Goal: Transaction & Acquisition: Purchase product/service

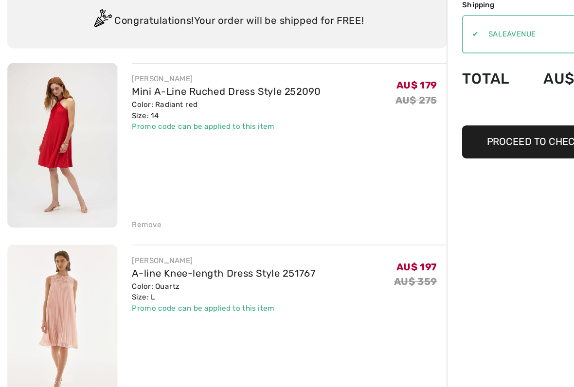
click at [126, 252] on div "Remove" at bounding box center [117, 256] width 24 height 9
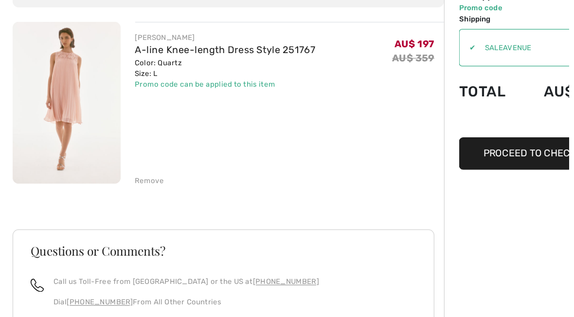
scroll to position [37, 0]
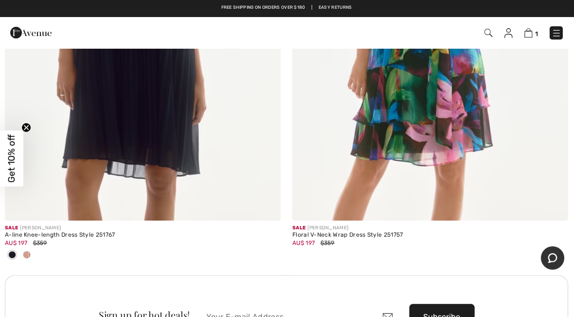
scroll to position [2654, 0]
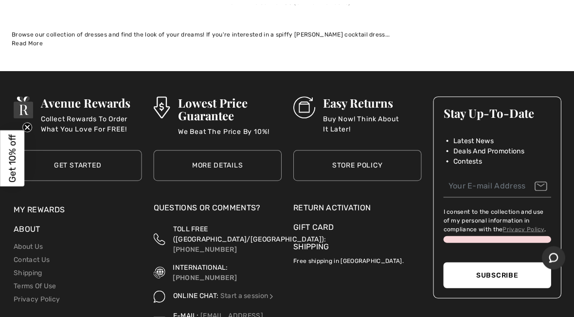
scroll to position [11991, 0]
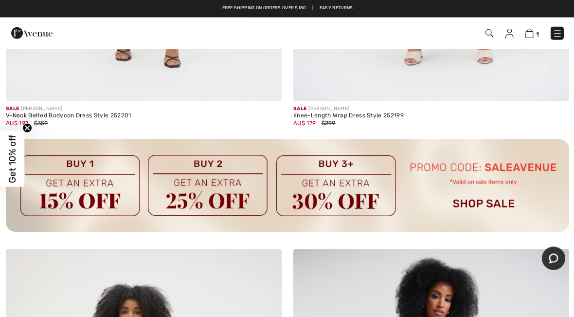
scroll to position [11254, 0]
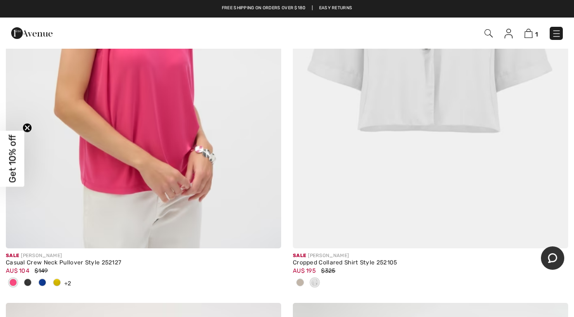
scroll to position [3236, 0]
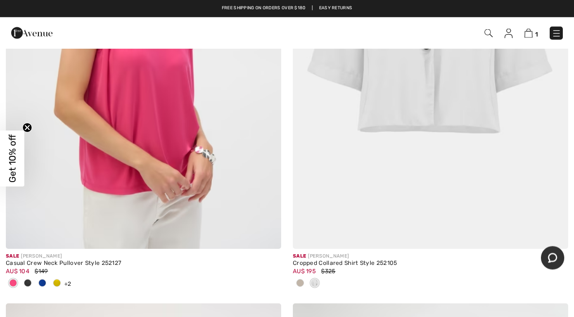
click at [150, 51] on img at bounding box center [143, 42] width 275 height 413
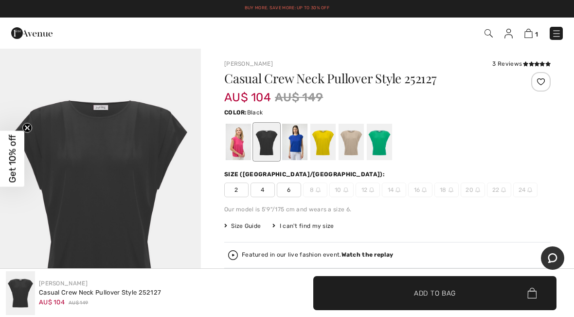
click at [237, 153] on div at bounding box center [238, 142] width 25 height 36
click at [245, 140] on div at bounding box center [238, 142] width 25 height 36
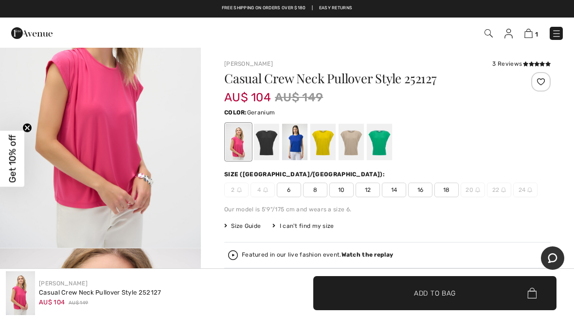
scroll to position [102, 0]
click at [401, 187] on span "14" at bounding box center [394, 189] width 24 height 15
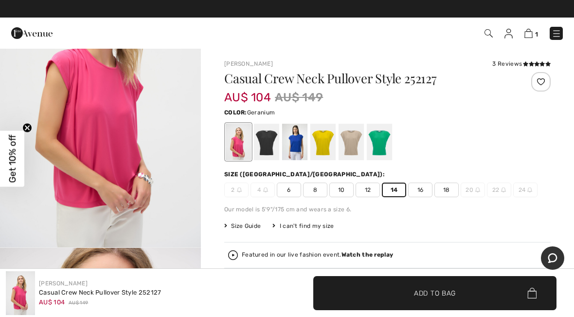
click at [2, 37] on div "1 Checkout 3 reviews" at bounding box center [287, 33] width 574 height 31
click at [410, 285] on span "✔ Added to Bag Add to Bag" at bounding box center [434, 293] width 243 height 34
click at [2, 72] on img "1 / 5" at bounding box center [100, 96] width 201 height 301
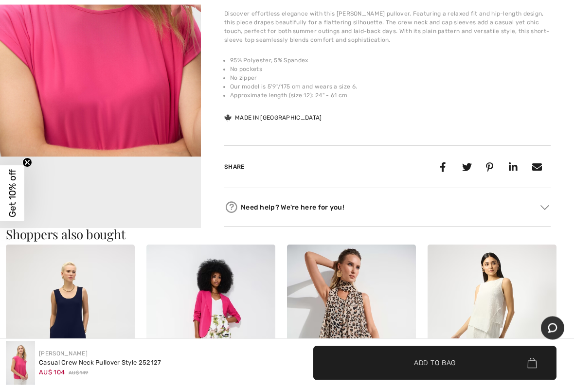
click at [4, 131] on img "2 / 5" at bounding box center [100, 6] width 201 height 301
click at [203, 290] on img at bounding box center [210, 342] width 129 height 194
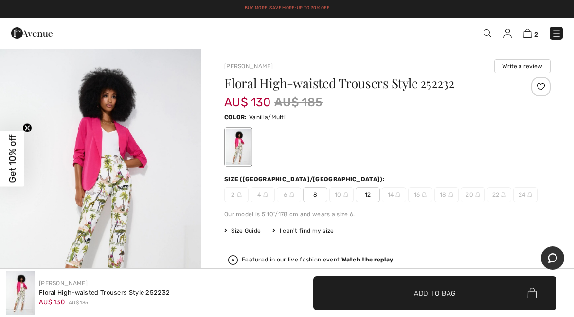
scroll to position [6, 0]
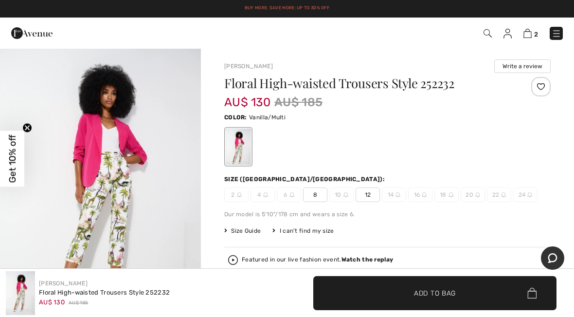
click at [85, 149] on img "1 / 6" at bounding box center [100, 193] width 201 height 302
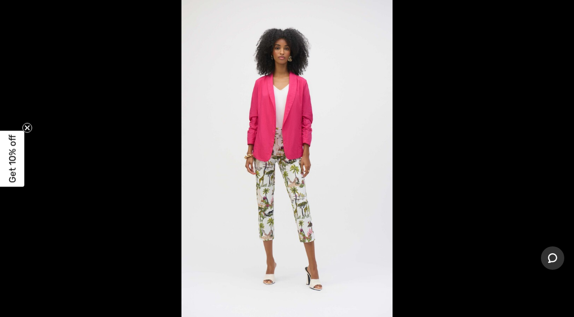
click at [3, 132] on span "Get 10% off" at bounding box center [12, 158] width 24 height 56
click at [548, 5] on div "Close dialog Want 10% off your first order? You're just one step away from excl…" at bounding box center [287, 158] width 574 height 317
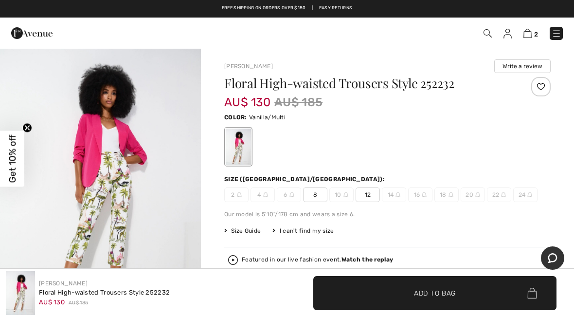
click at [150, 182] on img "1 / 6" at bounding box center [100, 193] width 201 height 302
